Goal: Find specific page/section: Find specific page/section

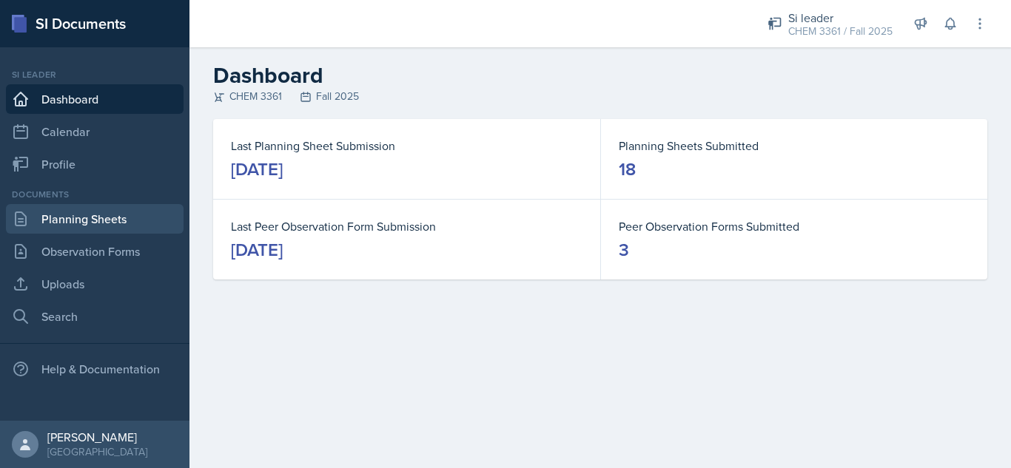
click at [127, 226] on link "Planning Sheets" at bounding box center [95, 219] width 178 height 30
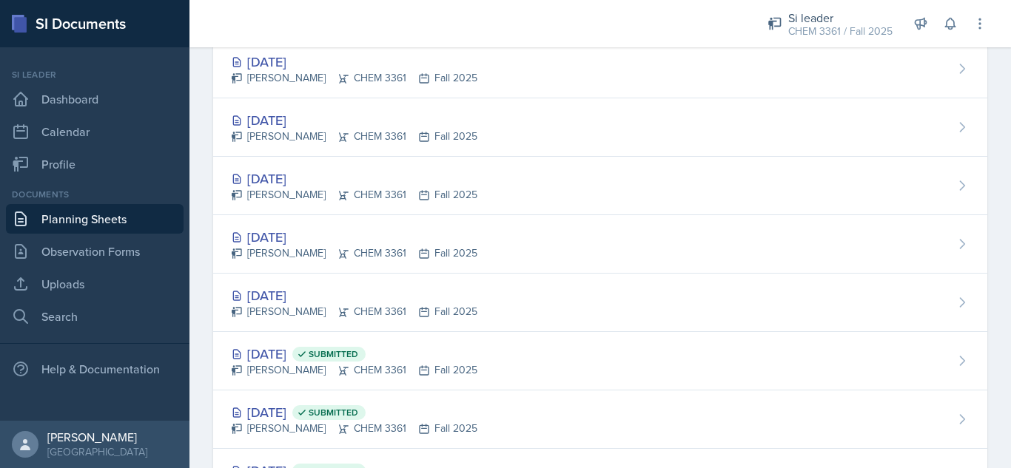
scroll to position [547, 0]
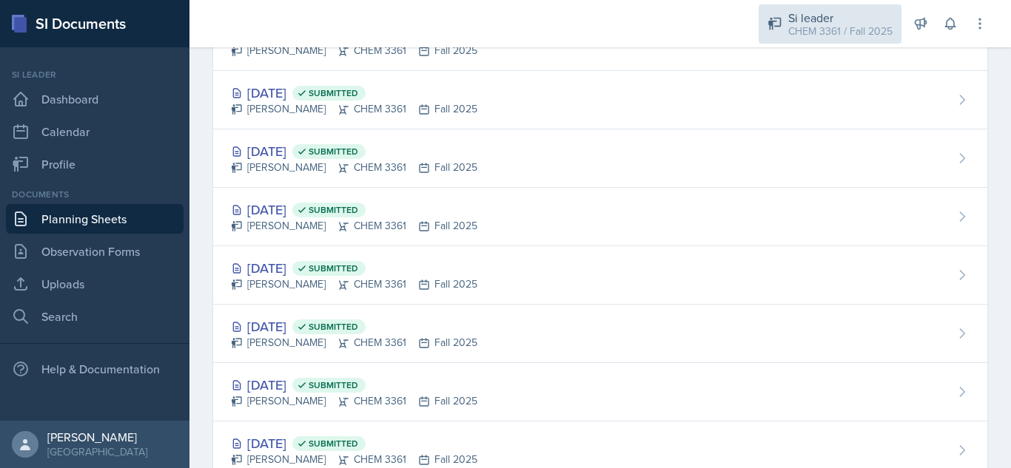
click at [849, 36] on div "CHEM 3361 / Fall 2025" at bounding box center [840, 32] width 104 height 16
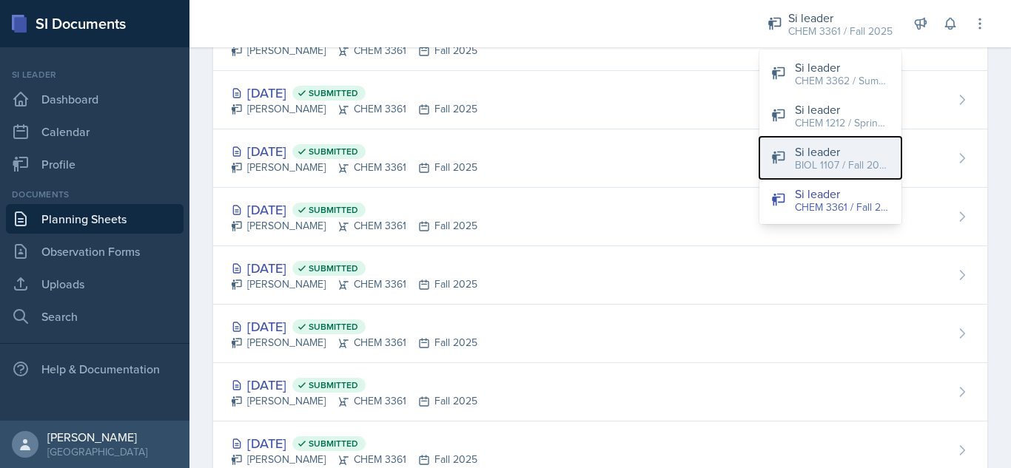
click at [866, 162] on div "BIOL 1107 / Fall 2025" at bounding box center [842, 166] width 95 height 16
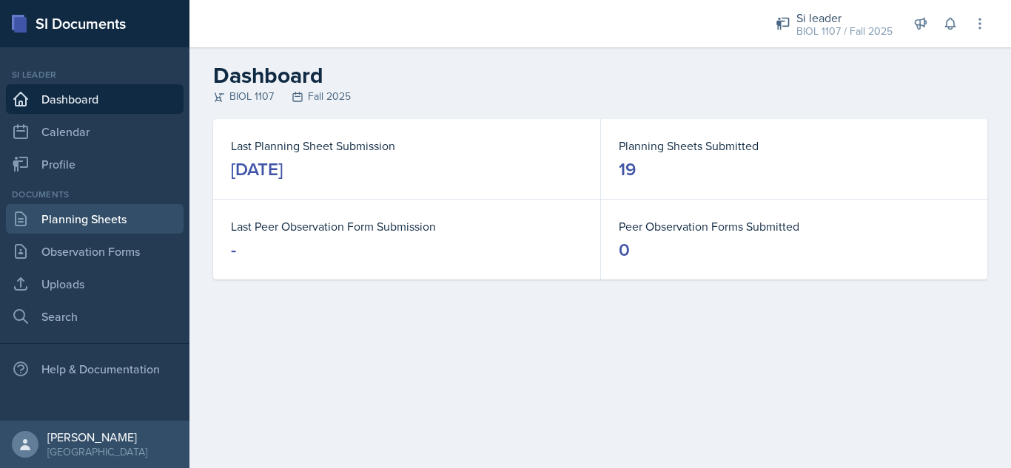
click at [97, 213] on link "Planning Sheets" at bounding box center [95, 219] width 178 height 30
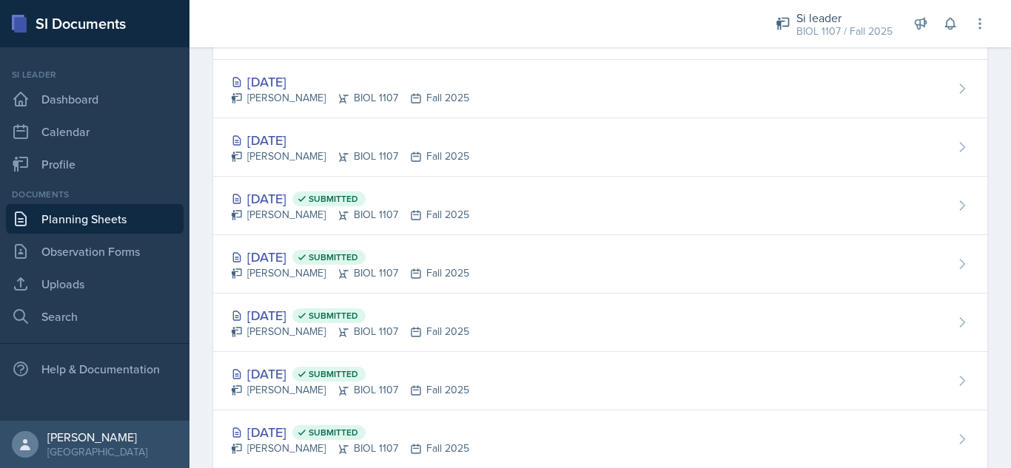
scroll to position [445, 0]
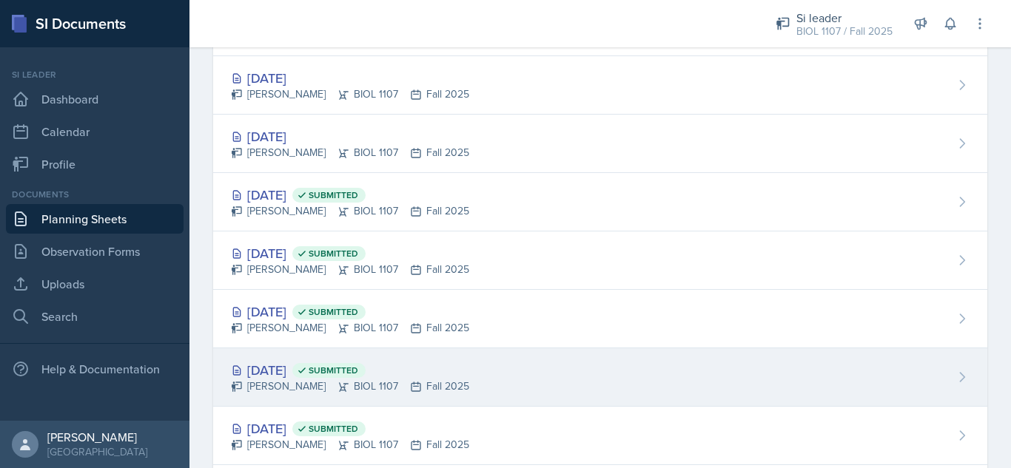
click at [264, 374] on div "[DATE] Submitted" at bounding box center [350, 370] width 238 height 20
